Goal: Task Accomplishment & Management: Complete application form

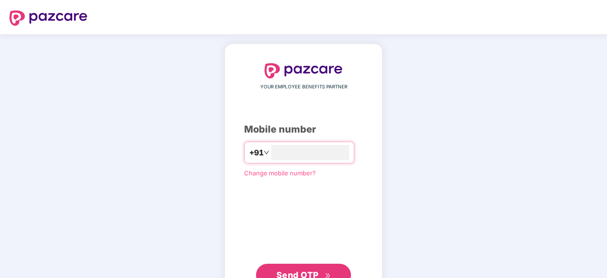
type input "**********"
click at [282, 269] on span "Send OTP" at bounding box center [298, 274] width 42 height 10
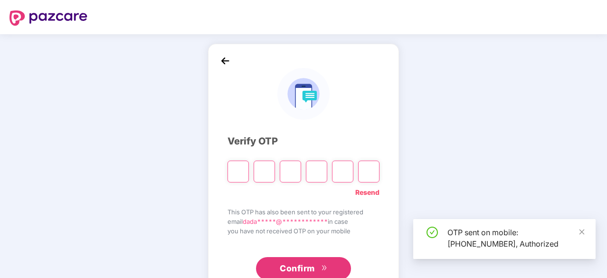
scroll to position [31, 0]
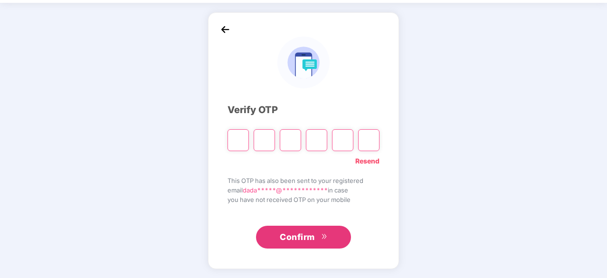
type input "*"
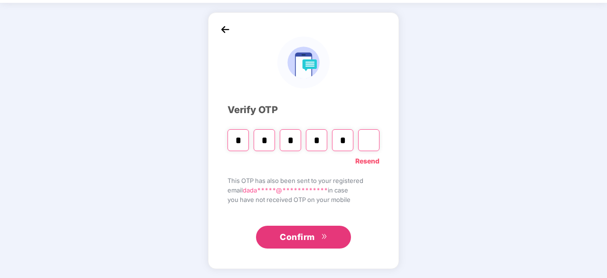
type input "*"
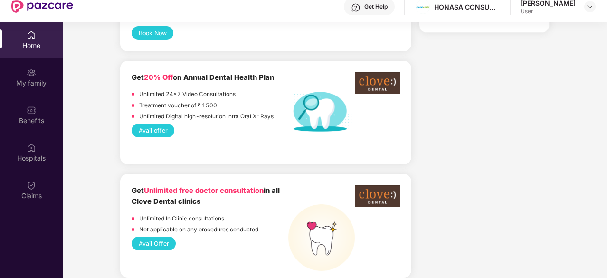
scroll to position [730, 0]
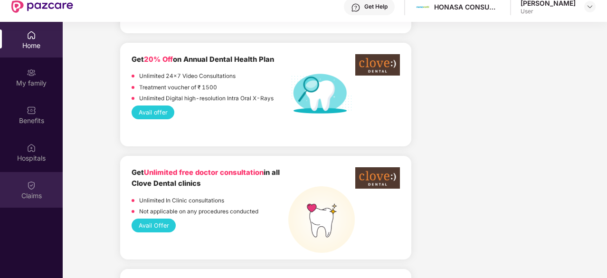
click at [28, 191] on div "Claims" at bounding box center [31, 196] width 63 height 10
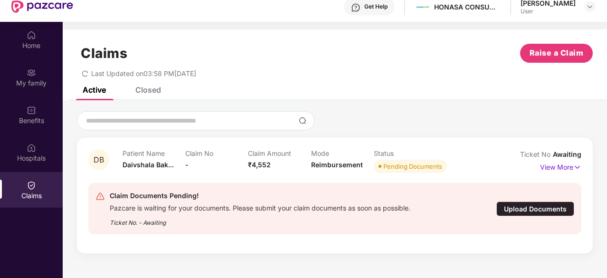
scroll to position [53, 0]
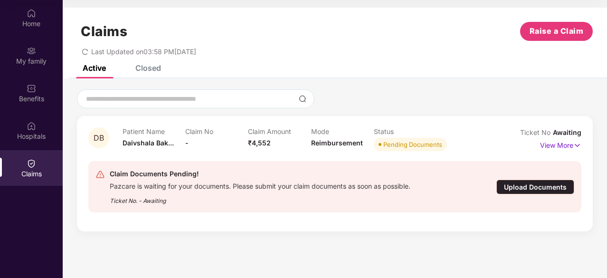
click at [532, 189] on div "Upload Documents" at bounding box center [536, 187] width 78 height 15
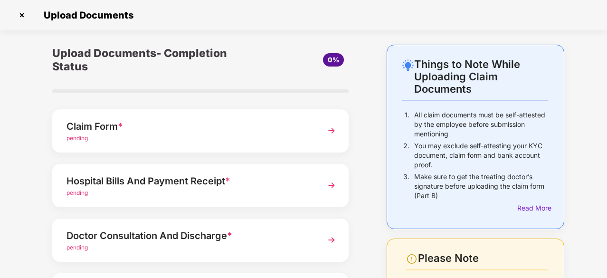
click at [20, 18] on img at bounding box center [21, 15] width 15 height 15
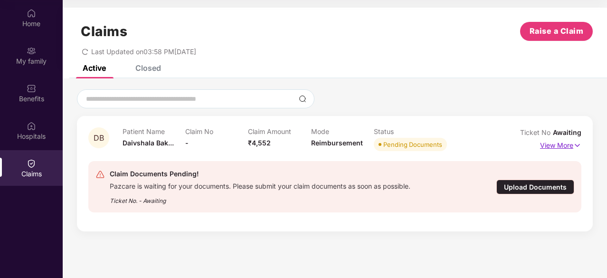
click at [555, 147] on p "View More" at bounding box center [560, 144] width 41 height 13
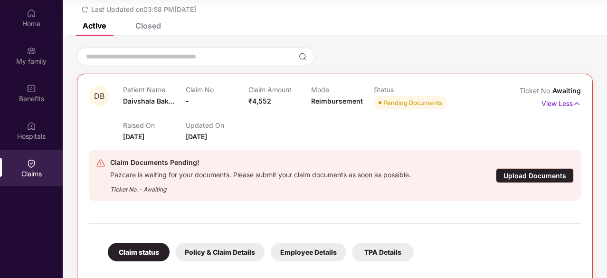
scroll to position [43, 0]
click at [548, 178] on div "Upload Documents" at bounding box center [535, 175] width 78 height 15
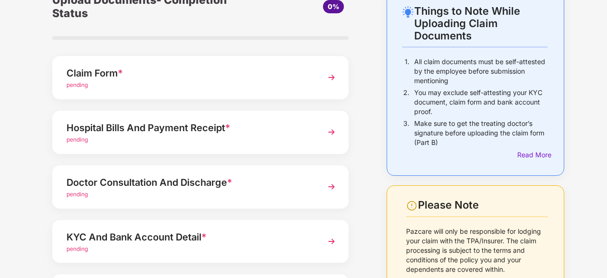
scroll to position [52, 0]
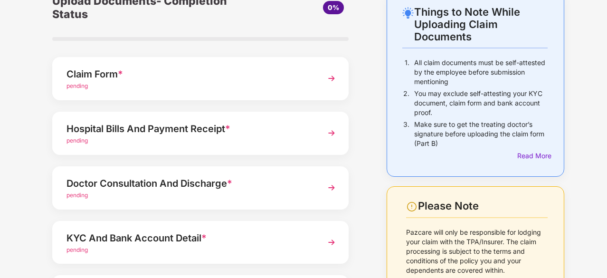
click at [104, 80] on div "Claim Form *" at bounding box center [190, 74] width 246 height 15
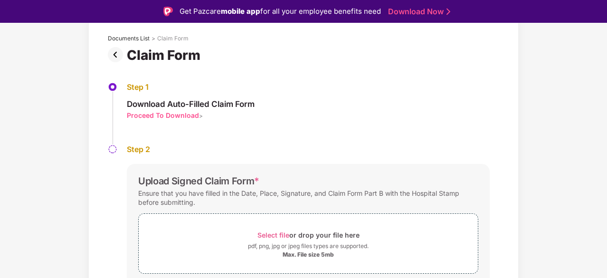
scroll to position [88, 0]
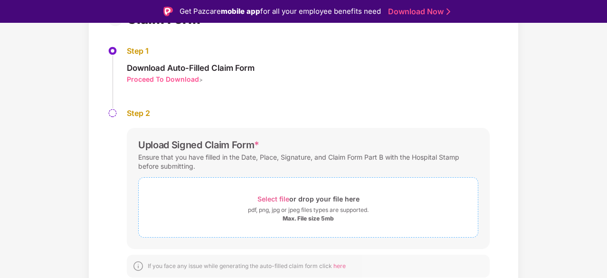
click at [282, 199] on span "Select file" at bounding box center [274, 199] width 32 height 8
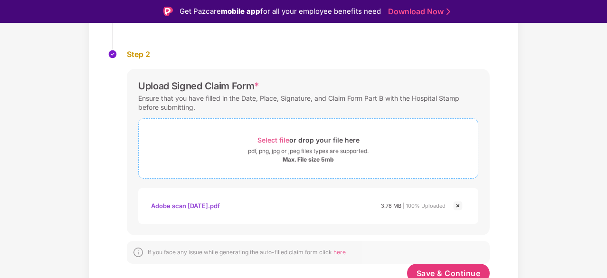
scroll to position [157, 0]
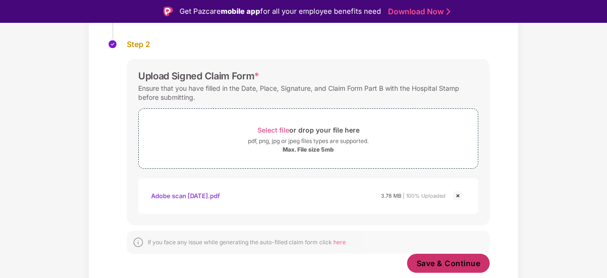
click at [464, 263] on span "Save & Continue" at bounding box center [449, 263] width 64 height 10
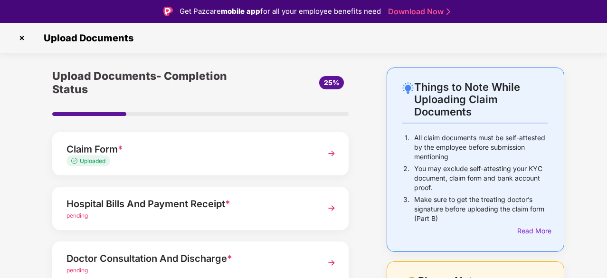
scroll to position [23, 0]
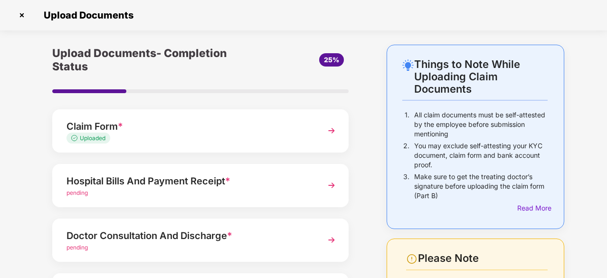
click at [607, 111] on html "Get Pazcare mobile app for all your employee benefits need Download Now Upload …" at bounding box center [303, 116] width 607 height 278
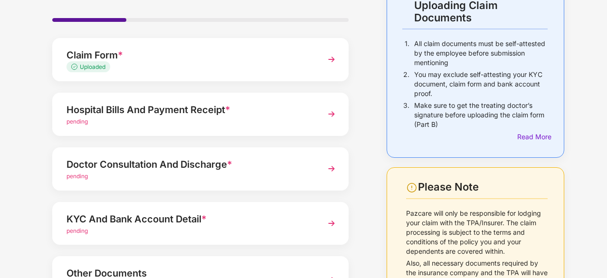
scroll to position [69, 0]
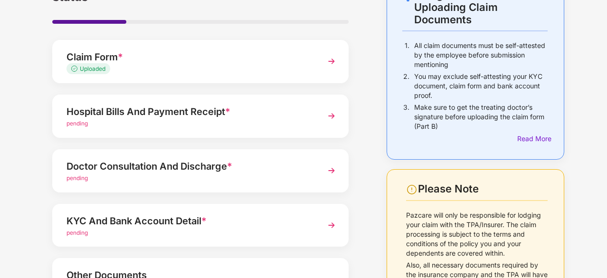
click at [190, 229] on div "pending" at bounding box center [190, 233] width 246 height 9
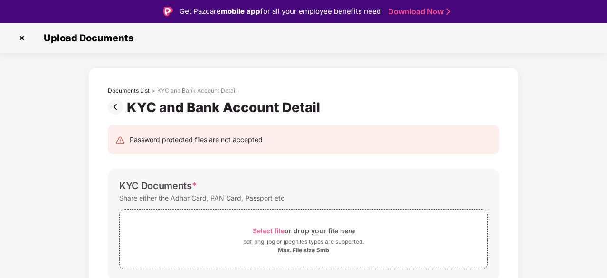
scroll to position [53, 0]
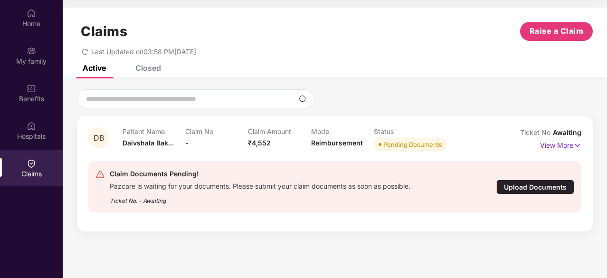
click at [517, 187] on div "Upload Documents" at bounding box center [536, 187] width 78 height 15
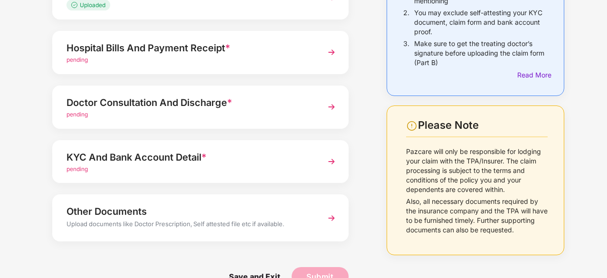
scroll to position [141, 0]
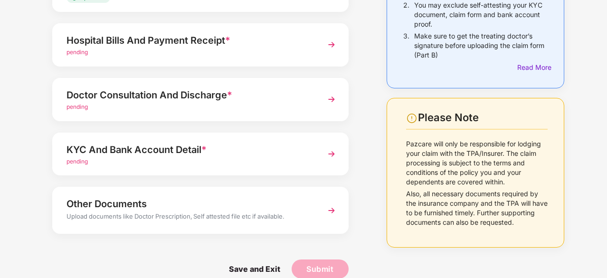
click at [277, 163] on div "pending" at bounding box center [190, 161] width 246 height 9
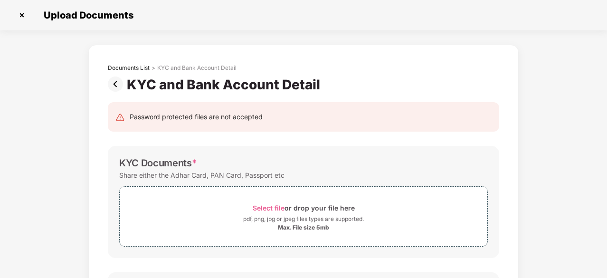
click at [109, 83] on img at bounding box center [117, 84] width 19 height 15
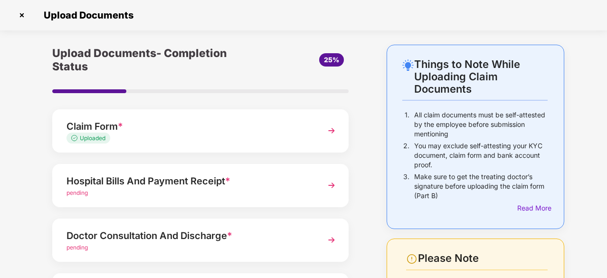
click at [152, 184] on div "Hospital Bills And Payment Receipt *" at bounding box center [190, 180] width 246 height 15
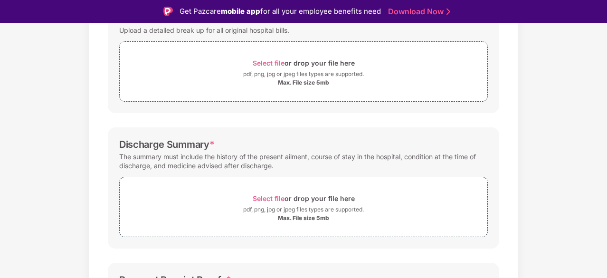
scroll to position [88, 0]
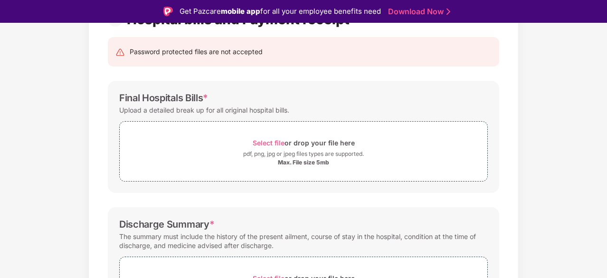
drag, startPoint x: 183, startPoint y: 236, endPoint x: 27, endPoint y: 148, distance: 178.9
click at [27, 148] on div "Documents List > Hospital bills and Payment receipt Hospital bills and Payment …" at bounding box center [303, 246] width 607 height 533
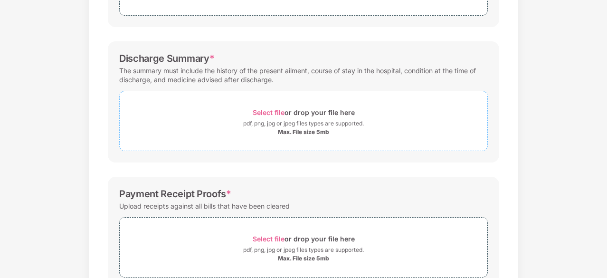
scroll to position [0, 0]
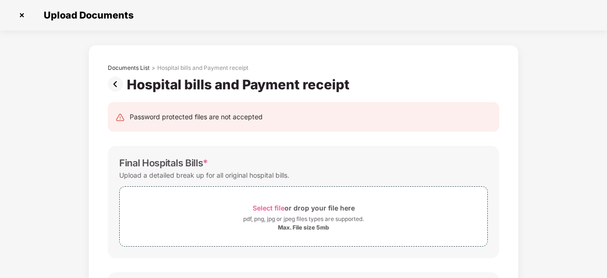
click at [120, 85] on img at bounding box center [117, 84] width 19 height 15
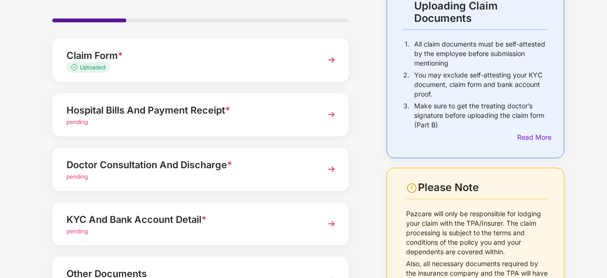
scroll to position [71, 0]
click at [179, 121] on div "pending" at bounding box center [190, 122] width 246 height 9
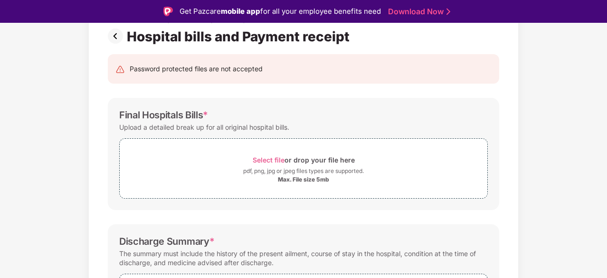
click at [119, 40] on img at bounding box center [117, 36] width 19 height 15
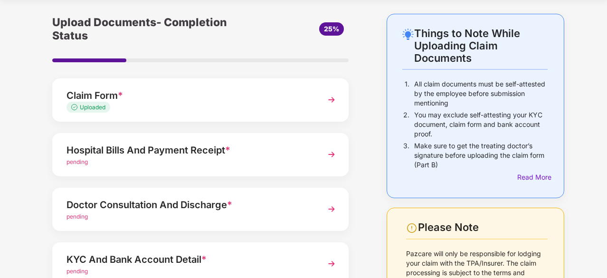
scroll to position [155, 0]
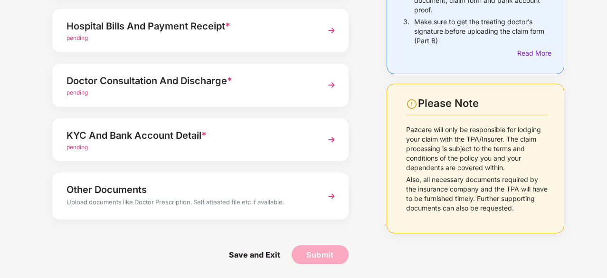
click at [218, 198] on div "Upload documents like Doctor Prescription, Self attested file etc if available." at bounding box center [190, 203] width 246 height 12
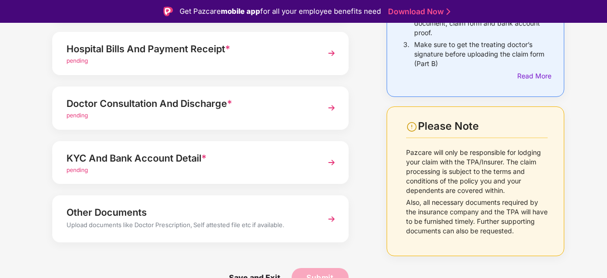
scroll to position [37, 0]
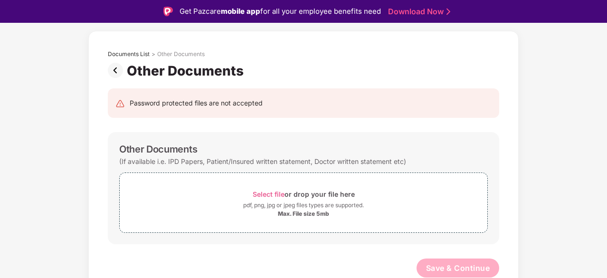
click at [121, 66] on img at bounding box center [117, 70] width 19 height 15
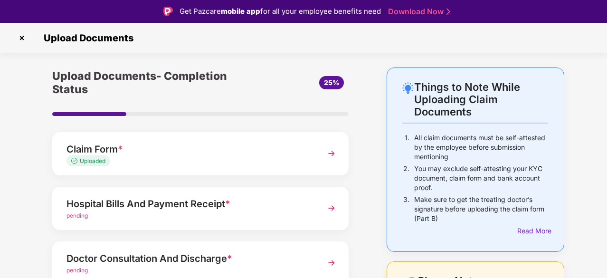
scroll to position [43, 0]
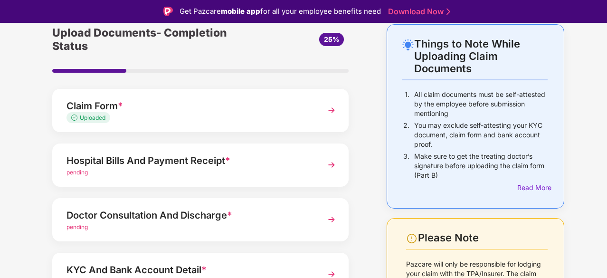
click at [159, 159] on div "Hospital Bills And Payment Receipt *" at bounding box center [190, 160] width 246 height 15
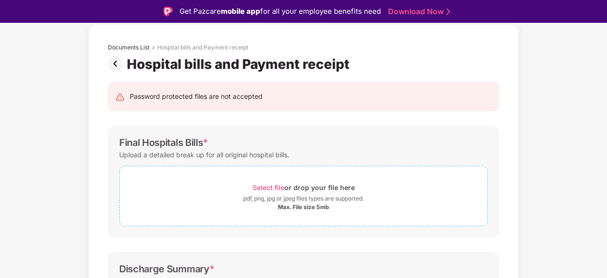
click at [233, 190] on div "Select file or drop your file here" at bounding box center [304, 187] width 368 height 13
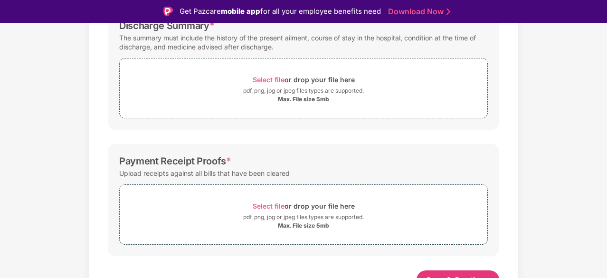
scroll to position [343, 0]
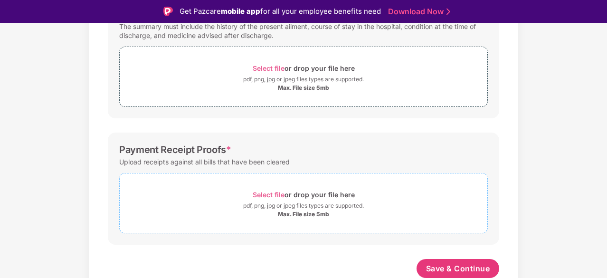
click at [303, 194] on div "Select file or drop your file here" at bounding box center [304, 194] width 102 height 13
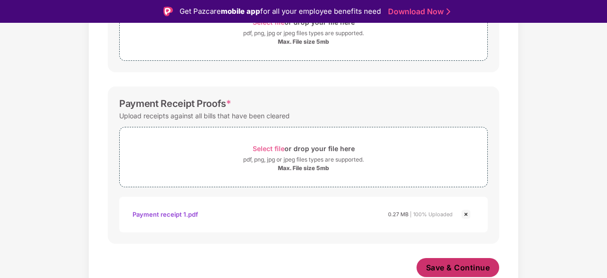
scroll to position [388, 0]
click at [436, 266] on span "Save & Continue" at bounding box center [458, 268] width 64 height 10
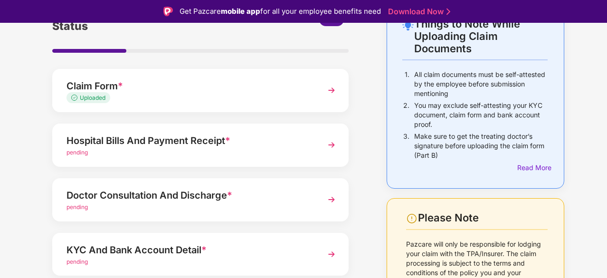
scroll to position [64, 0]
click at [182, 145] on div "Hospital Bills And Payment Receipt *" at bounding box center [190, 140] width 246 height 15
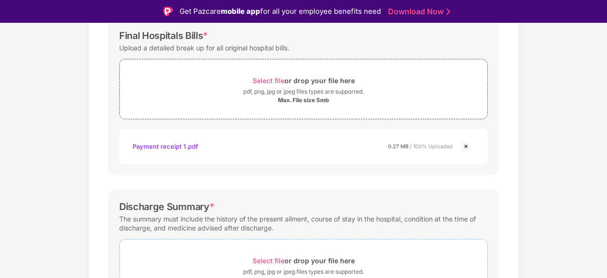
scroll to position [227, 0]
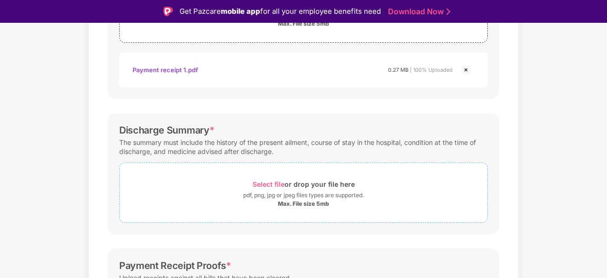
click at [276, 185] on span "Select file" at bounding box center [269, 184] width 32 height 8
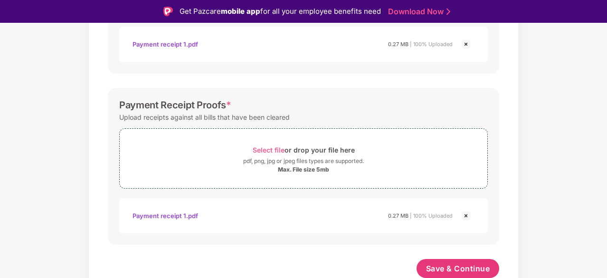
scroll to position [432, 0]
click at [464, 263] on span "Save & Continue" at bounding box center [458, 268] width 64 height 10
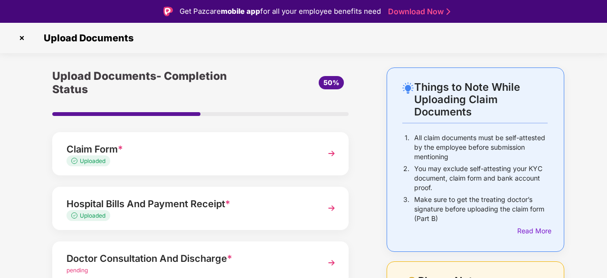
scroll to position [155, 0]
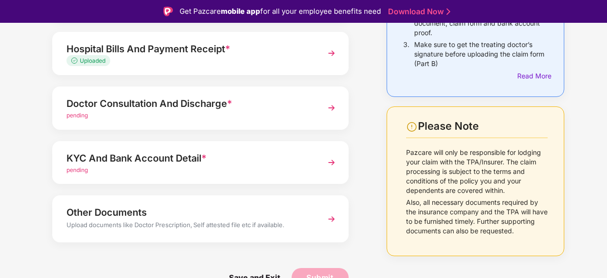
click at [164, 116] on div "pending" at bounding box center [190, 115] width 246 height 9
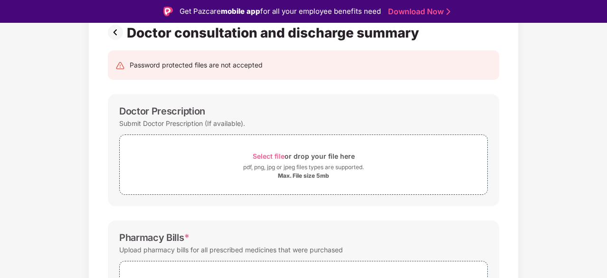
scroll to position [75, 0]
click at [246, 172] on div "Max. File size 5mb" at bounding box center [304, 176] width 368 height 8
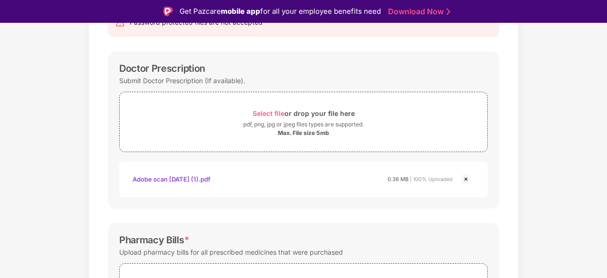
scroll to position [238, 0]
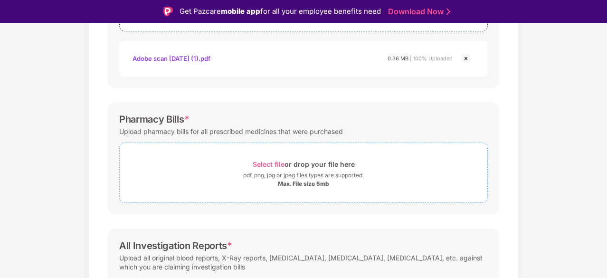
click at [287, 176] on div "pdf, png, jpg or jpeg files types are supported." at bounding box center [303, 176] width 121 height 10
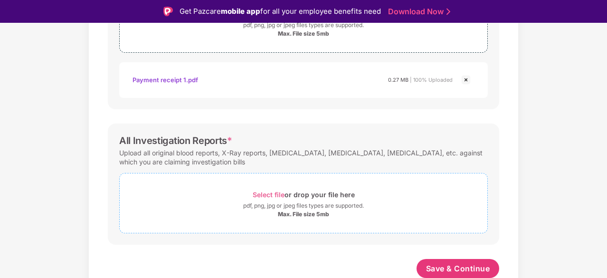
scroll to position [23, 0]
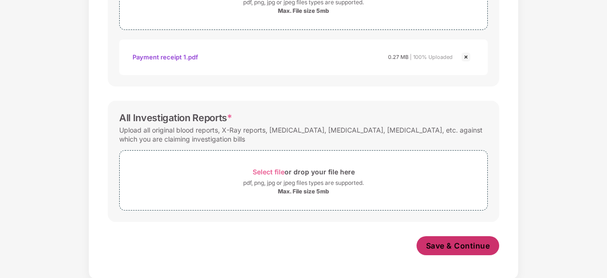
click at [480, 249] on span "Save & Continue" at bounding box center [458, 245] width 64 height 10
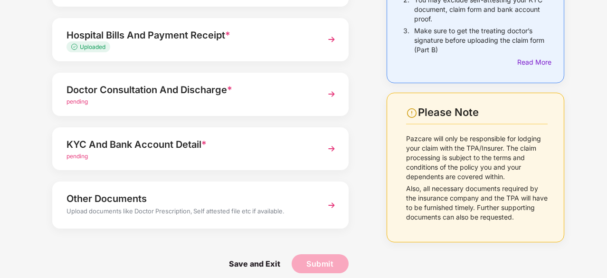
scroll to position [155, 0]
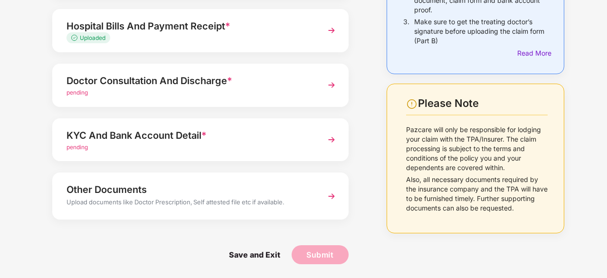
click at [172, 143] on div "pending" at bounding box center [190, 147] width 246 height 9
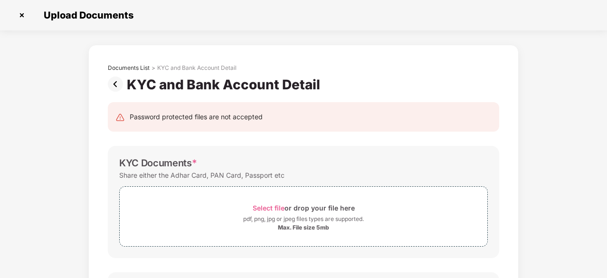
click at [23, 11] on img at bounding box center [21, 15] width 15 height 15
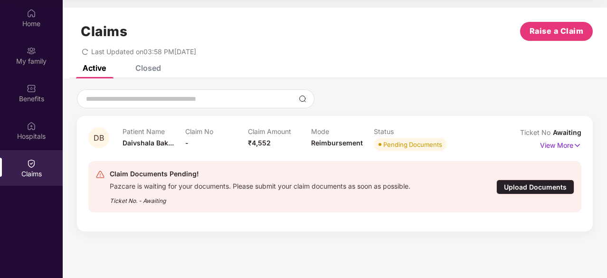
click at [541, 186] on div "Upload Documents" at bounding box center [536, 187] width 78 height 15
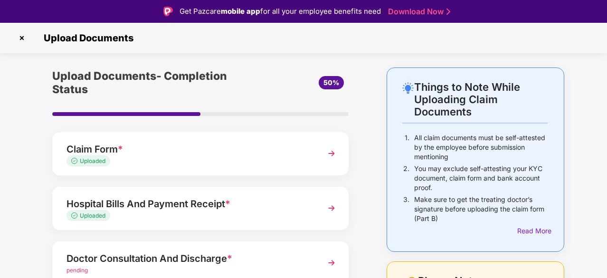
click at [19, 39] on img at bounding box center [21, 37] width 15 height 15
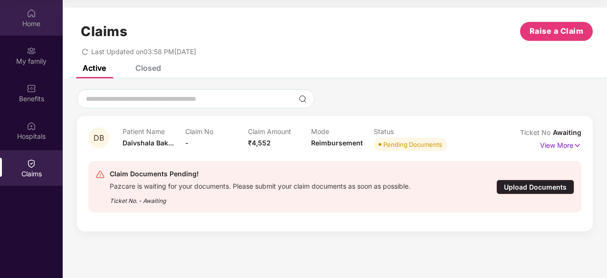
click at [38, 27] on div "Home" at bounding box center [31, 24] width 63 height 10
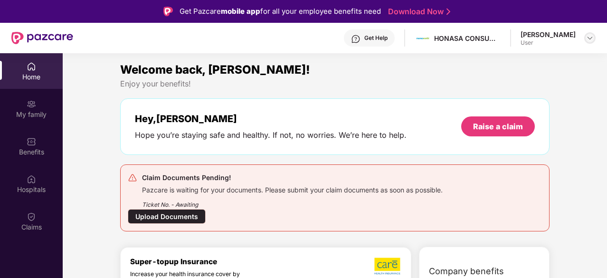
click at [589, 39] on img at bounding box center [590, 38] width 8 height 8
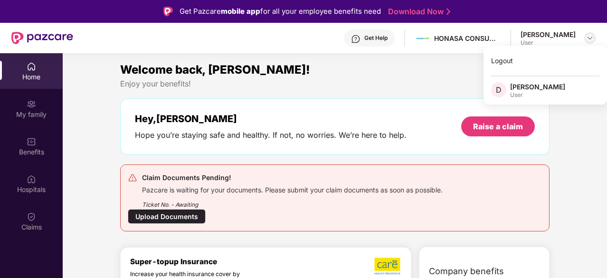
click at [589, 39] on img at bounding box center [590, 38] width 8 height 8
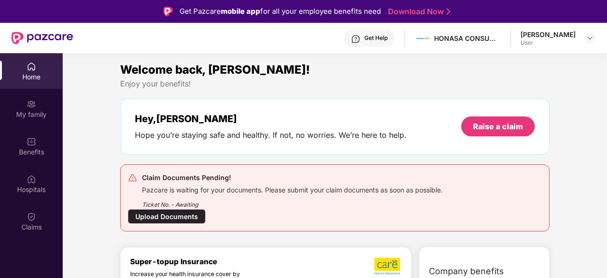
click at [29, 68] on img at bounding box center [32, 67] width 10 height 10
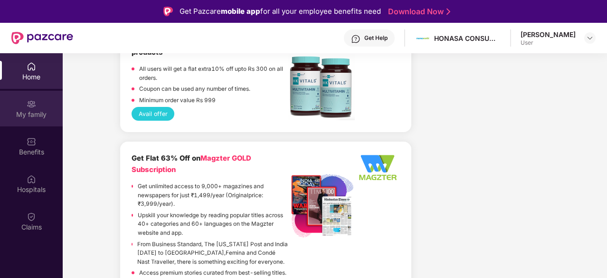
scroll to position [2156, 0]
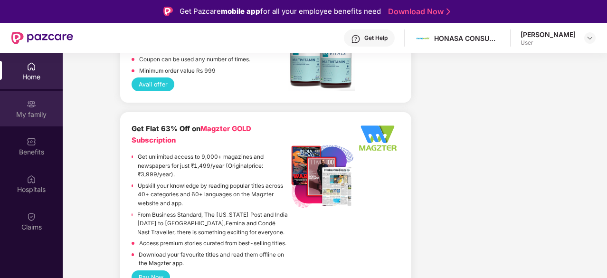
click at [28, 110] on div "My family" at bounding box center [31, 115] width 63 height 10
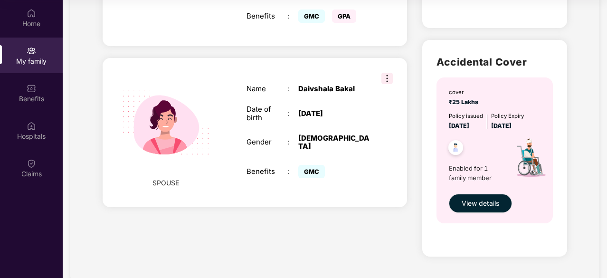
scroll to position [272, 0]
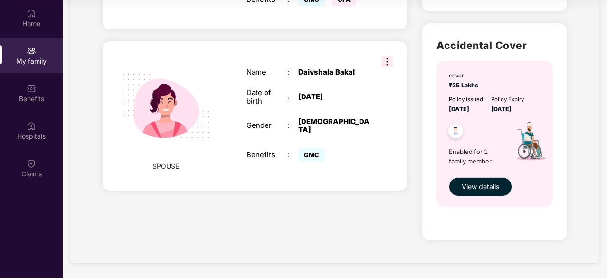
click at [343, 122] on div "Name : [PERSON_NAME] Date of birth : [DEMOGRAPHIC_DATA] Gender : [DEMOGRAPHIC_D…" at bounding box center [308, 116] width 143 height 120
click at [389, 56] on img at bounding box center [387, 61] width 11 height 11
click at [396, 172] on div "SPOUSE Name : [PERSON_NAME] Date of birth : [DEMOGRAPHIC_DATA] Gender : [DEMOGR…" at bounding box center [255, 115] width 305 height 149
click at [20, 20] on div "Home" at bounding box center [31, 24] width 63 height 10
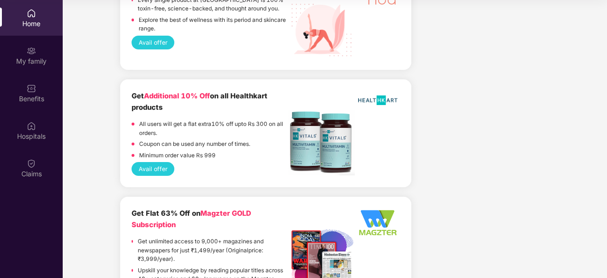
scroll to position [2234, 0]
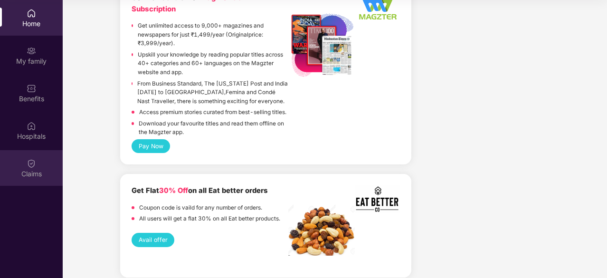
click at [29, 161] on img at bounding box center [32, 164] width 10 height 10
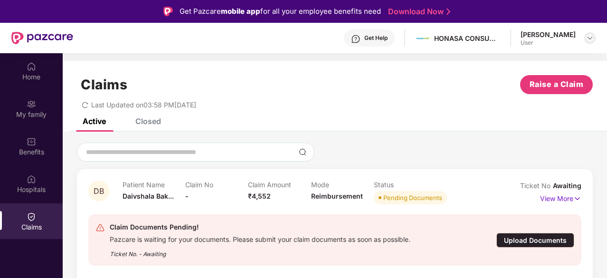
click at [591, 40] on img at bounding box center [590, 38] width 8 height 8
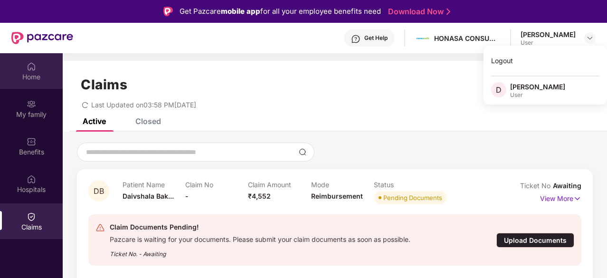
click at [31, 79] on div "Home" at bounding box center [31, 77] width 63 height 10
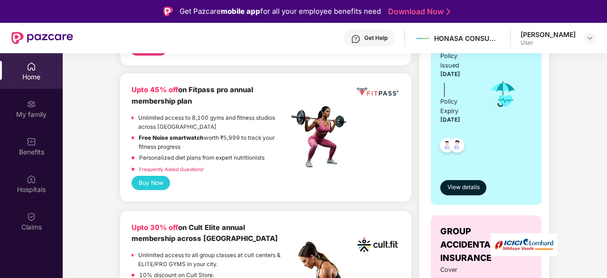
scroll to position [316, 0]
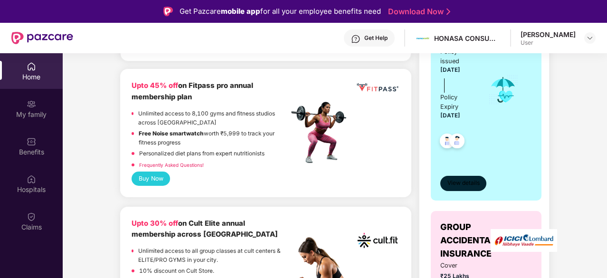
click at [452, 179] on span "View details" at bounding box center [464, 183] width 32 height 9
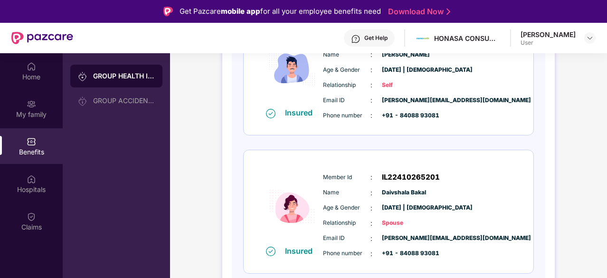
scroll to position [53, 0]
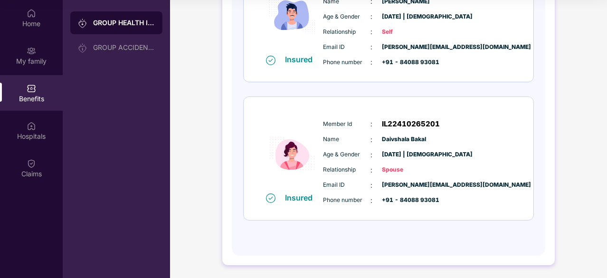
click at [505, 152] on div "Age & Gender : [DATE] | [DEMOGRAPHIC_DATA]" at bounding box center [417, 155] width 189 height 10
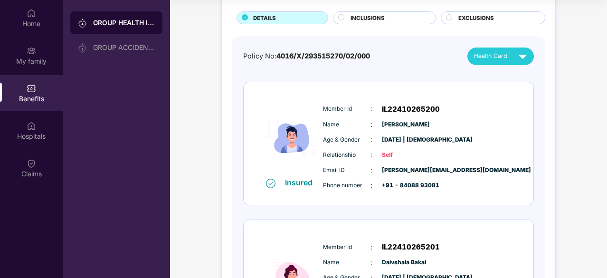
scroll to position [56, 0]
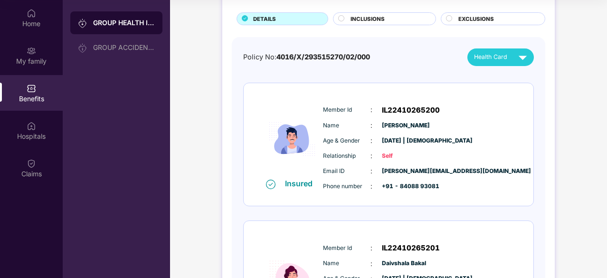
click at [394, 19] on div "INCLUSIONS" at bounding box center [388, 20] width 85 height 10
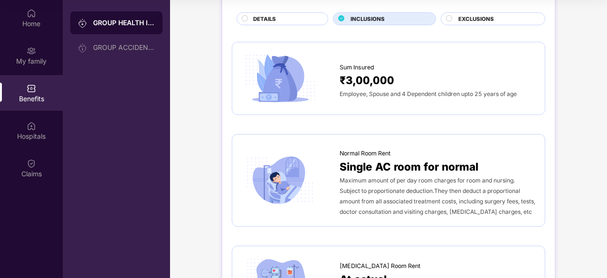
click at [304, 18] on div "DETAILS" at bounding box center [286, 20] width 75 height 10
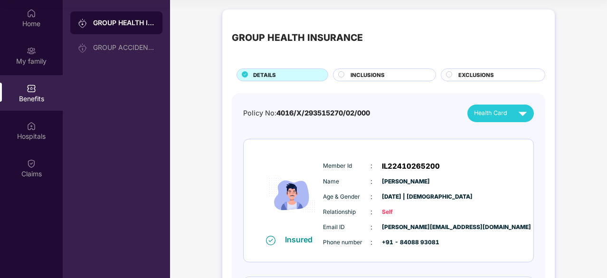
click at [153, 114] on div "GROUP HEALTH INSURANCE GROUP ACCIDENTAL INSURANCE" at bounding box center [116, 139] width 107 height 278
click at [23, 95] on div "Benefits" at bounding box center [31, 99] width 63 height 10
click at [37, 52] on div "My family" at bounding box center [31, 56] width 63 height 36
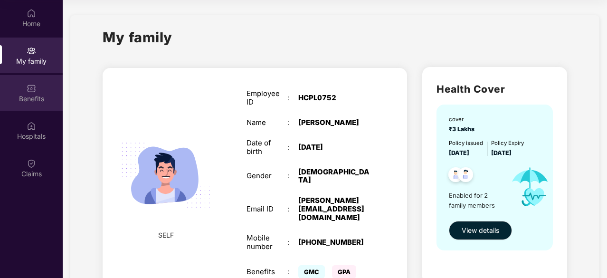
click at [29, 96] on div "Benefits" at bounding box center [31, 99] width 63 height 10
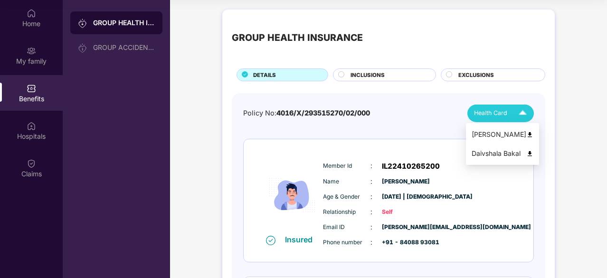
click at [503, 115] on span "Health Card" at bounding box center [490, 113] width 33 height 10
click at [500, 156] on div "Daivshala Bakal" at bounding box center [503, 153] width 62 height 10
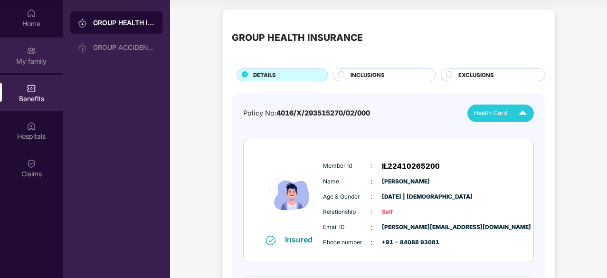
click at [12, 56] on div "My family" at bounding box center [31, 56] width 63 height 36
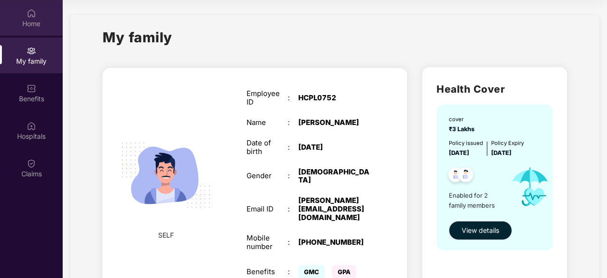
click at [33, 23] on div "Home" at bounding box center [31, 24] width 63 height 10
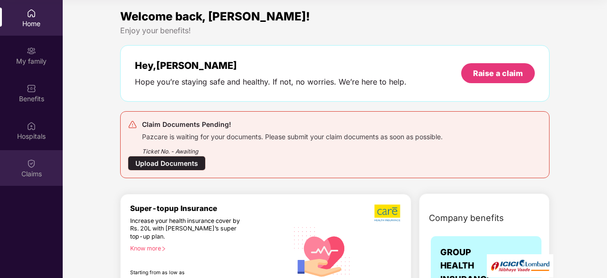
click at [29, 162] on img at bounding box center [32, 164] width 10 height 10
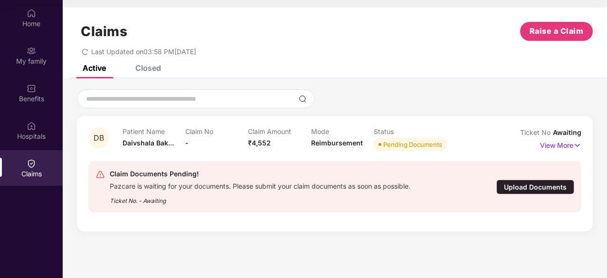
click at [525, 187] on div "Upload Documents" at bounding box center [536, 187] width 78 height 15
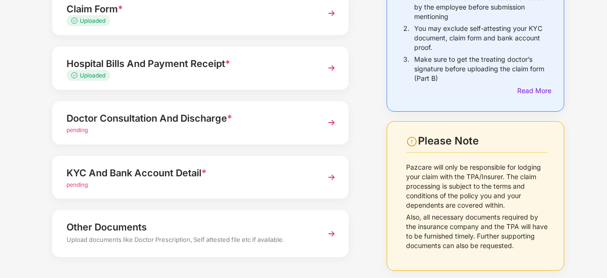
scroll to position [119, 0]
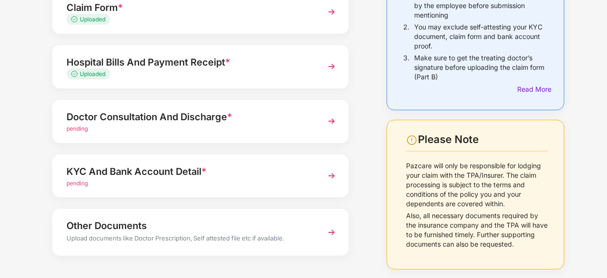
click at [181, 177] on div "KYC And Bank Account Detail *" at bounding box center [190, 171] width 246 height 15
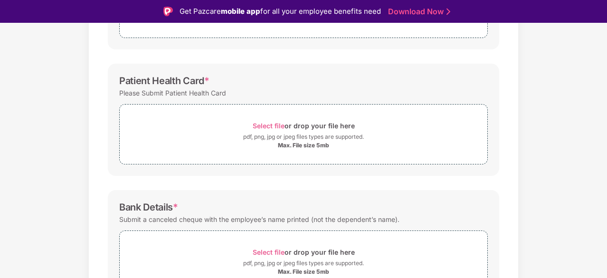
scroll to position [232, 0]
click at [168, 152] on span "Select file or drop your file here pdf, png, jpg or jpeg files types are suppor…" at bounding box center [304, 133] width 368 height 45
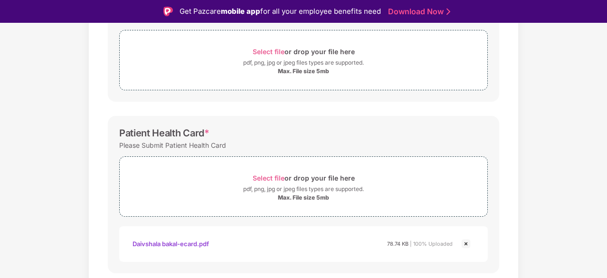
scroll to position [60, 0]
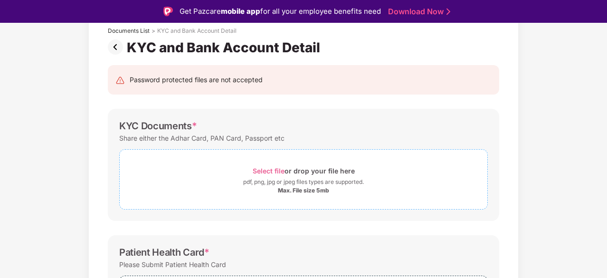
click at [206, 173] on div "Select file or drop your file here" at bounding box center [304, 170] width 368 height 13
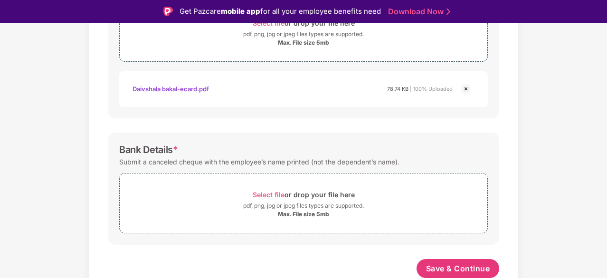
scroll to position [0, 0]
